Goal: Task Accomplishment & Management: Use online tool/utility

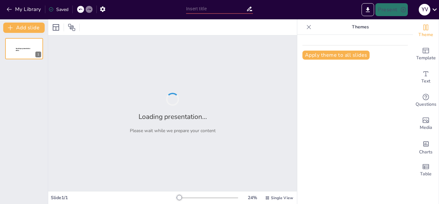
type input "Tantangan dan Peluang dalam Budidaya Tanaman Sawit"
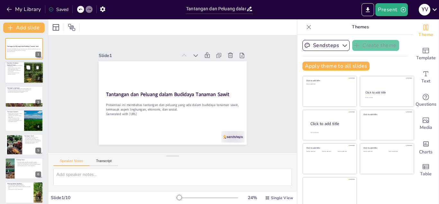
click at [23, 68] on div at bounding box center [24, 73] width 39 height 22
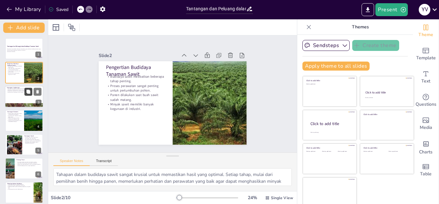
click at [28, 91] on icon at bounding box center [28, 91] width 4 height 4
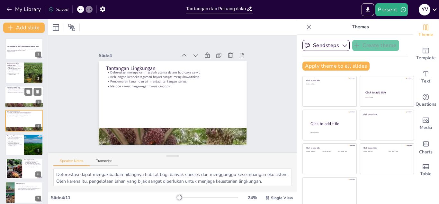
scroll to position [2, 0]
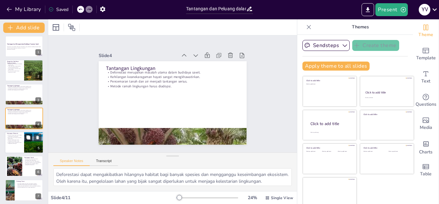
click at [27, 140] on button at bounding box center [28, 137] width 8 height 8
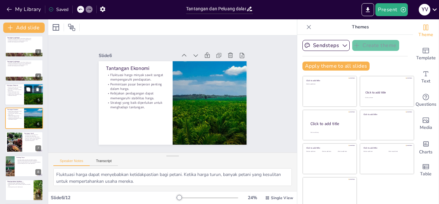
scroll to position [82, 0]
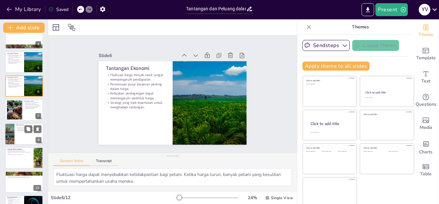
click at [26, 139] on div at bounding box center [24, 134] width 39 height 22
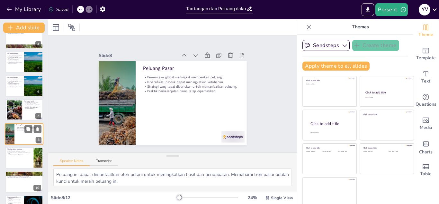
scroll to position [98, 0]
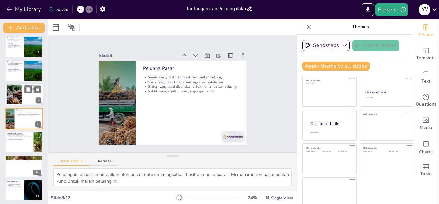
click at [23, 95] on div at bounding box center [24, 95] width 39 height 22
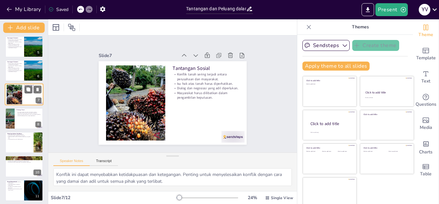
scroll to position [74, 0]
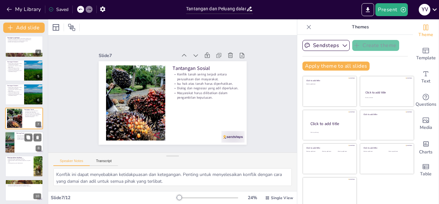
click at [24, 138] on p "Praktik berkelanjutan harus tetap diperhatikan." at bounding box center [28, 138] width 25 height 1
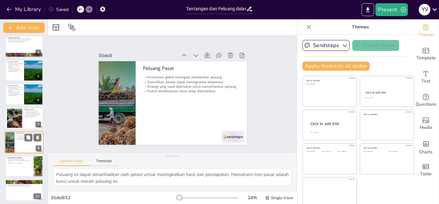
scroll to position [98, 0]
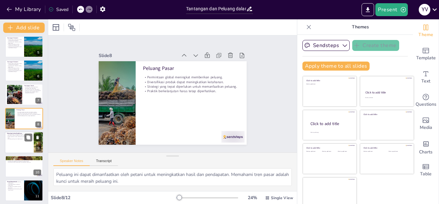
click at [18, 138] on p "Teknologi penting untuk keberlanjutan." at bounding box center [19, 138] width 25 height 1
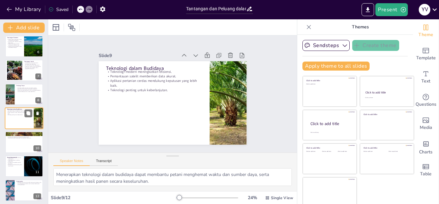
scroll to position [124, 0]
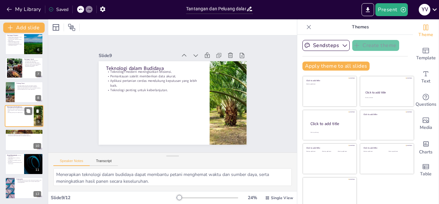
click at [18, 138] on div at bounding box center [24, 139] width 38 height 21
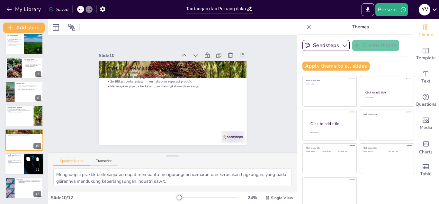
scroll to position [4, 0]
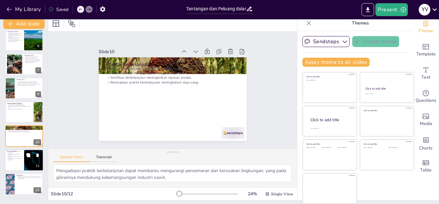
click at [17, 157] on p "Pendidikan dan pelatihan penting bagi petani." at bounding box center [14, 156] width 15 height 2
type textarea "Kebijakan yang baik dapat mendorong praktik berkelanjutan dalam budidaya sawit …"
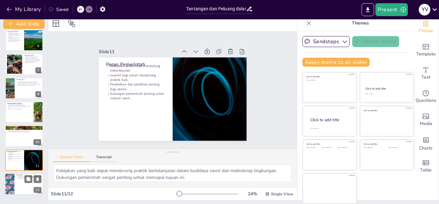
click at [21, 182] on div at bounding box center [24, 184] width 39 height 22
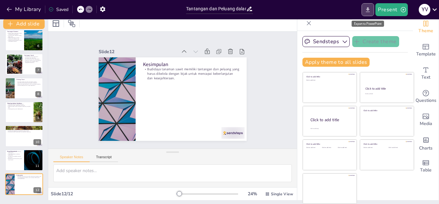
click at [369, 13] on icon "Export to PowerPoint" at bounding box center [368, 9] width 7 height 7
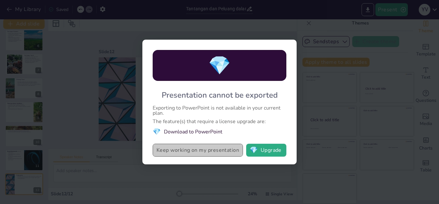
click at [198, 150] on button "Keep working on my presentation" at bounding box center [198, 149] width 90 height 13
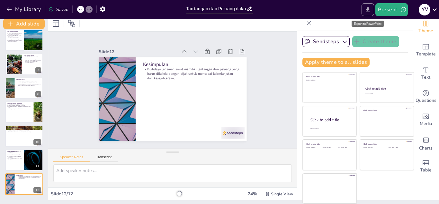
click at [368, 11] on icon "Export to PowerPoint" at bounding box center [368, 9] width 7 height 7
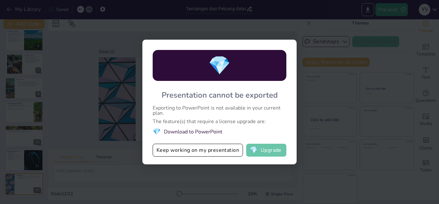
click at [261, 149] on button "💎 Upgrade" at bounding box center [266, 149] width 40 height 13
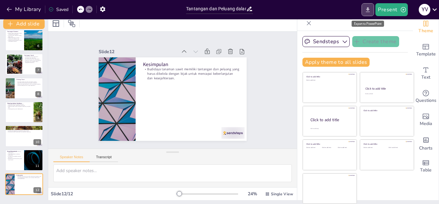
click at [369, 11] on icon "Export to PowerPoint" at bounding box center [368, 9] width 7 height 7
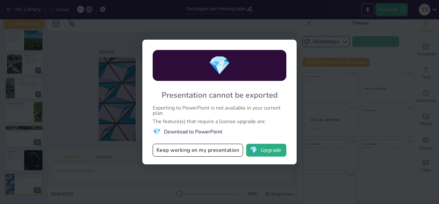
click at [174, 130] on li "💎 Download to PowerPoint" at bounding box center [220, 131] width 134 height 9
click at [204, 131] on li "💎 Download to PowerPoint" at bounding box center [220, 131] width 134 height 9
click at [341, 62] on div "💎 Presentation cannot be exported Exporting to PowerPoint is not available in y…" at bounding box center [219, 102] width 439 height 204
click at [210, 150] on button "Keep working on my presentation" at bounding box center [198, 149] width 90 height 13
